Goal: Task Accomplishment & Management: Manage account settings

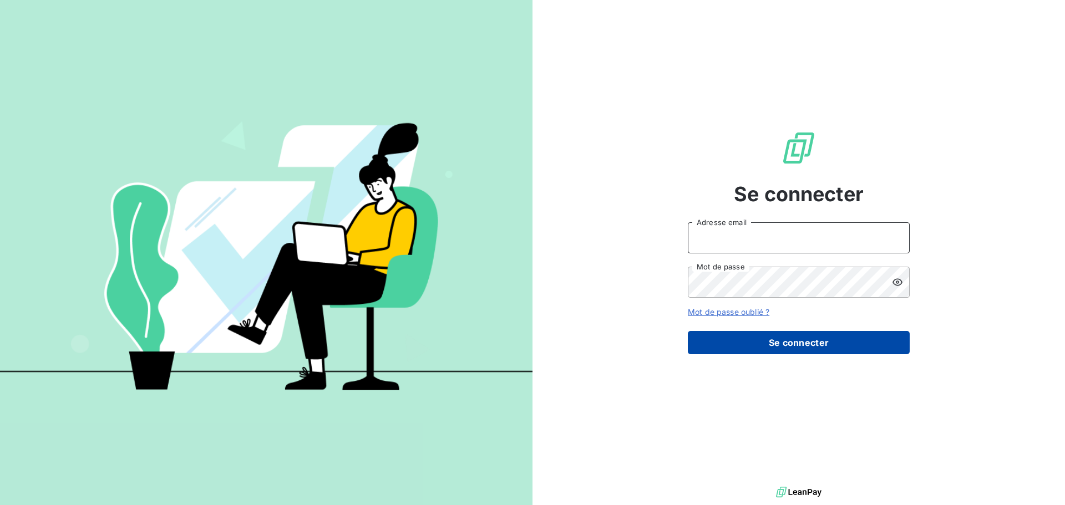
type input "[EMAIL_ADDRESS][DOMAIN_NAME]"
click at [767, 346] on button "Se connecter" at bounding box center [799, 342] width 222 height 23
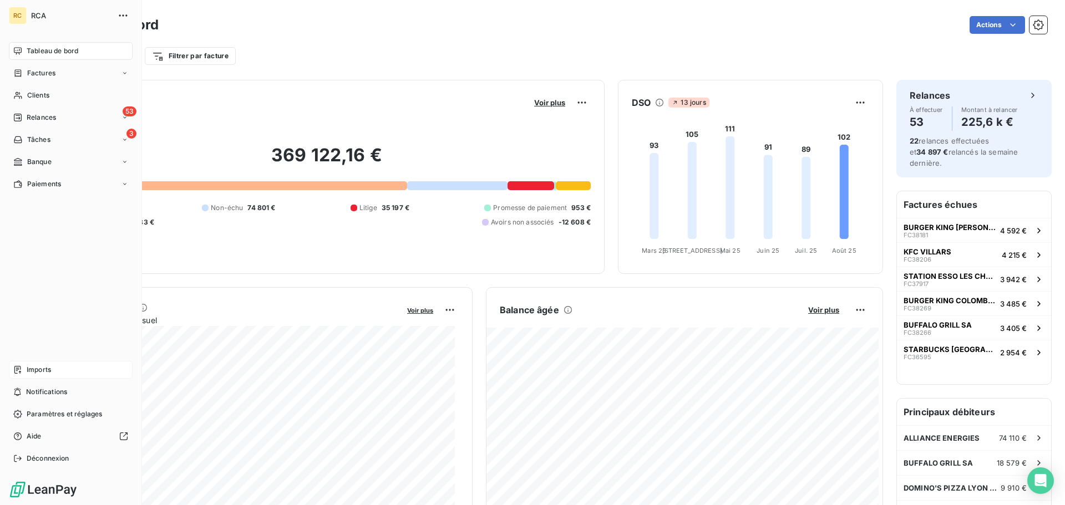
click at [55, 377] on div "Imports" at bounding box center [71, 370] width 124 height 18
